Goal: Task Accomplishment & Management: Manage account settings

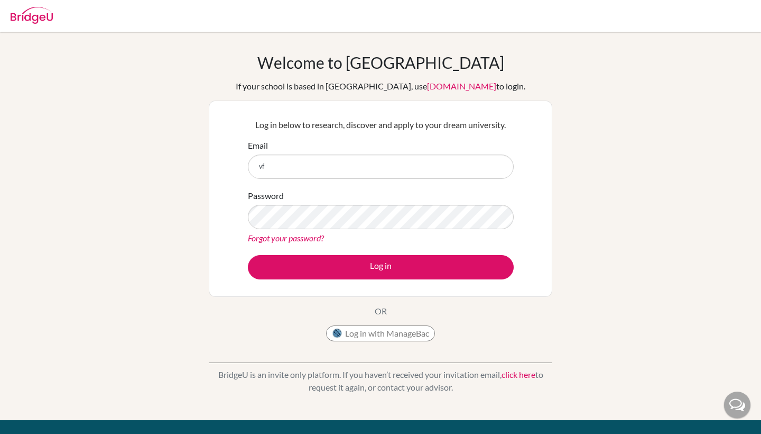
click at [282, 170] on input "vf" at bounding box center [381, 166] width 266 height 24
type input "vflores@happydaysfreedom.com"
click at [283, 203] on div "Password Forgot your password?" at bounding box center [381, 216] width 266 height 55
click at [283, 237] on link "Forgot your password?" at bounding box center [286, 238] width 76 height 10
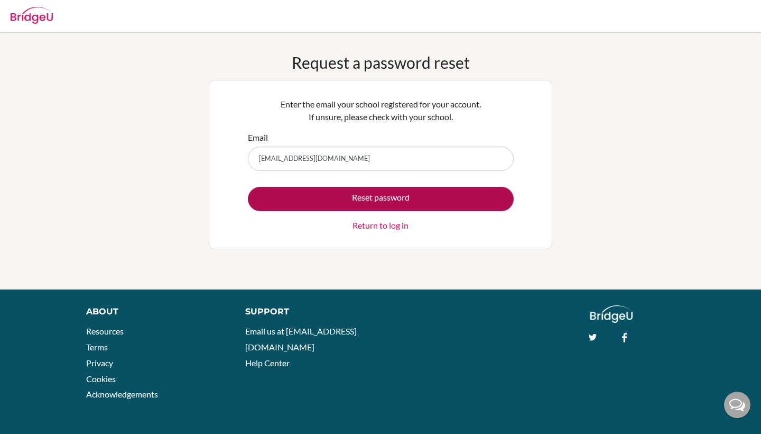
type input "vfllores@happydaysfreedom.com"
click at [317, 203] on button "Reset password" at bounding box center [381, 199] width 266 height 24
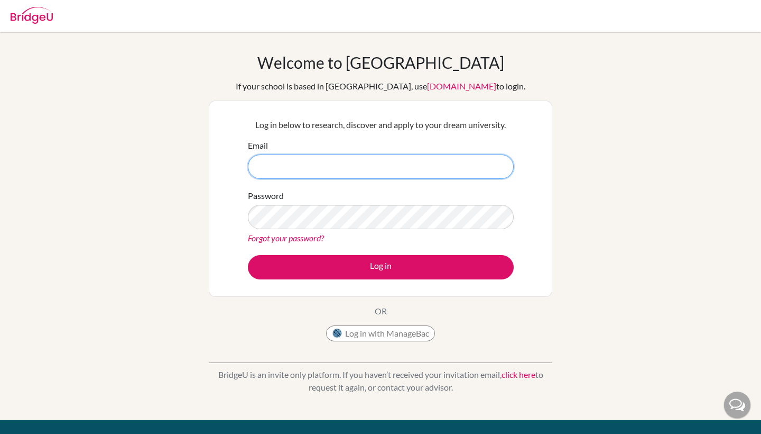
type input "[EMAIL_ADDRESS][DOMAIN_NAME]"
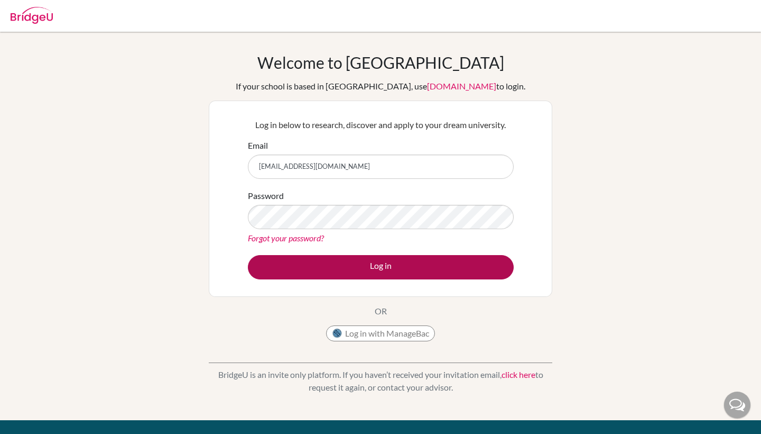
click at [351, 261] on button "Log in" at bounding box center [381, 267] width 266 height 24
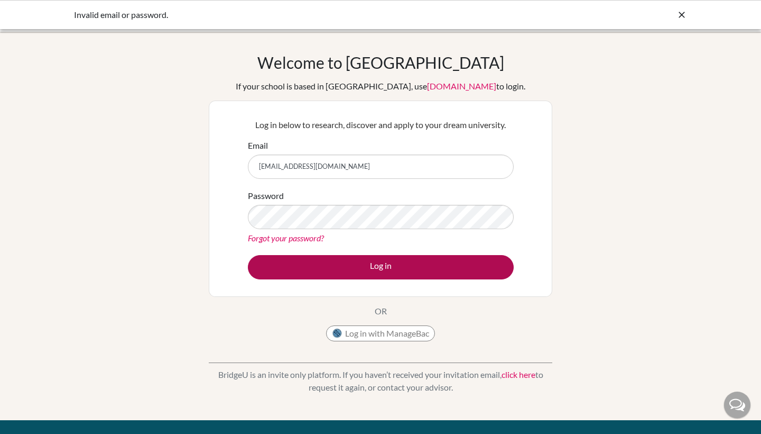
click at [342, 272] on button "Log in" at bounding box center [381, 267] width 266 height 24
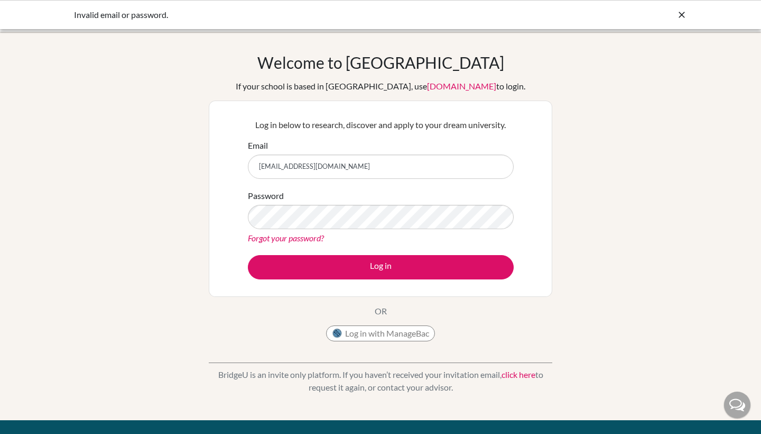
click at [417, 282] on div "Log in below to research, discover and apply to your dream university. Email vf…" at bounding box center [380, 199] width 279 height 174
click at [301, 236] on link "Forgot your password?" at bounding box center [286, 238] width 76 height 10
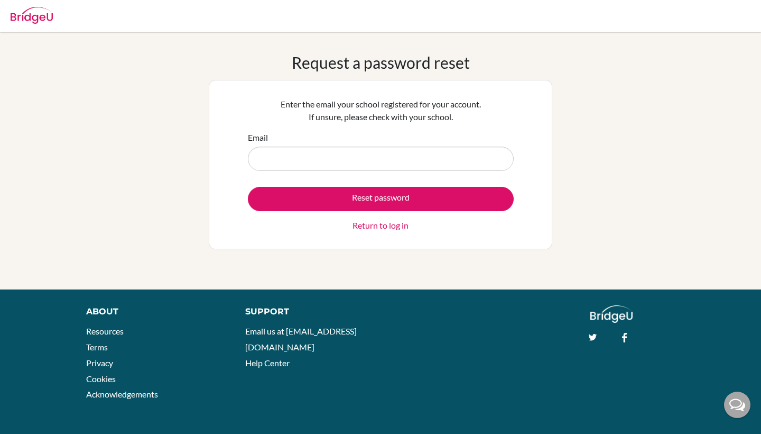
click at [292, 174] on form "Email Reset password Return to log in" at bounding box center [381, 181] width 266 height 100
click at [291, 168] on input "Email" at bounding box center [381, 158] width 266 height 24
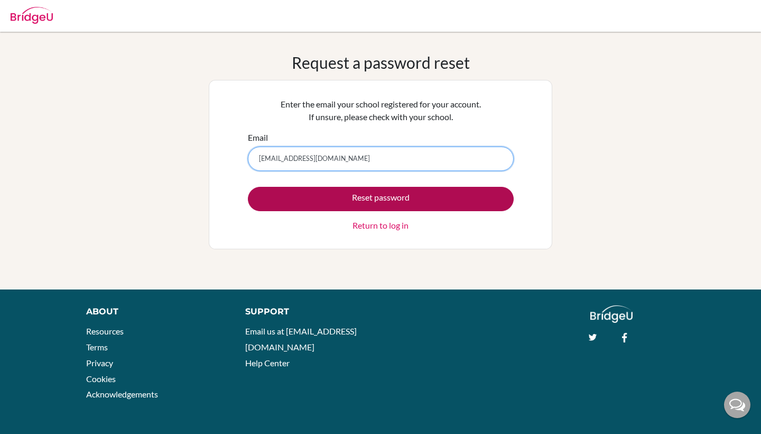
type input "vflores@happydaysfreedom.com"
click at [300, 198] on button "Reset password" at bounding box center [381, 199] width 266 height 24
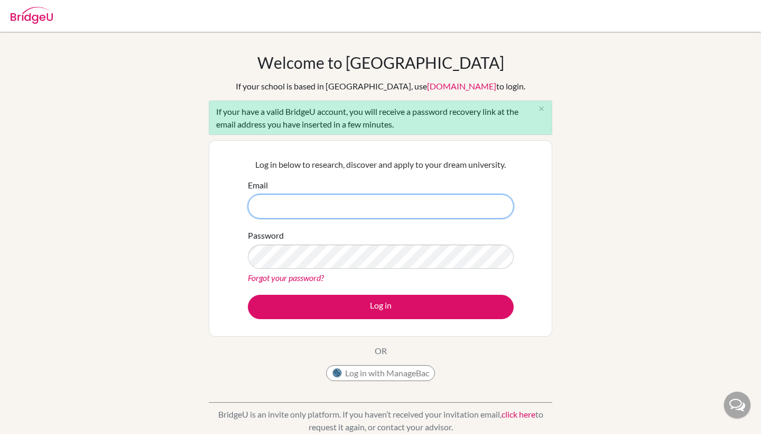
type input "t"
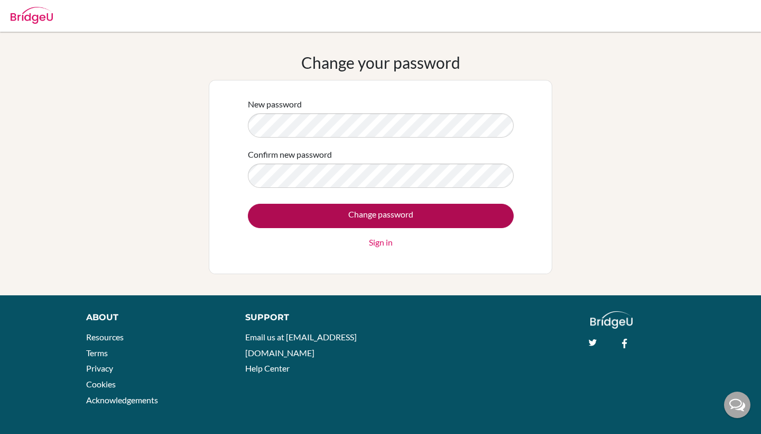
click at [335, 212] on input "Change password" at bounding box center [381, 216] width 266 height 24
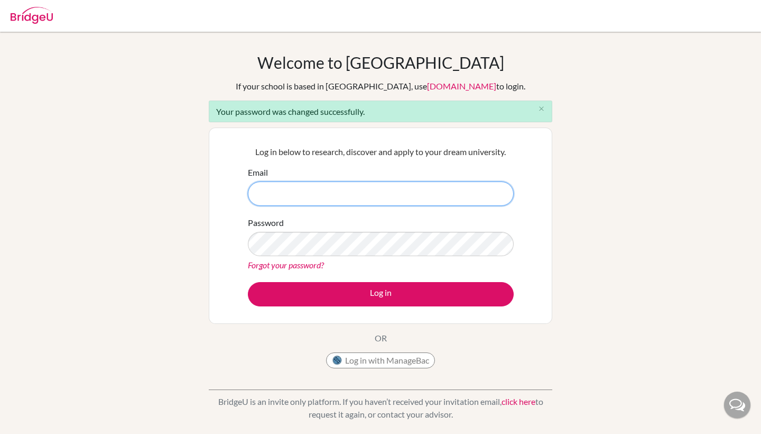
type input "[EMAIL_ADDRESS][DOMAIN_NAME]"
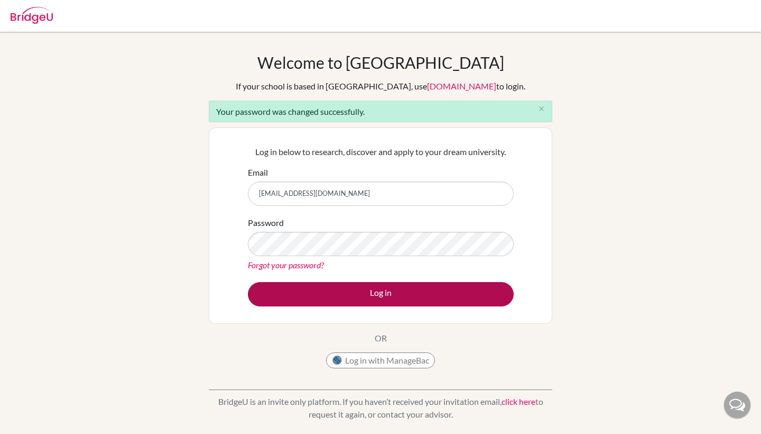
click at [324, 287] on button "Log in" at bounding box center [381, 294] width 266 height 24
